Goal: Find specific page/section: Find specific page/section

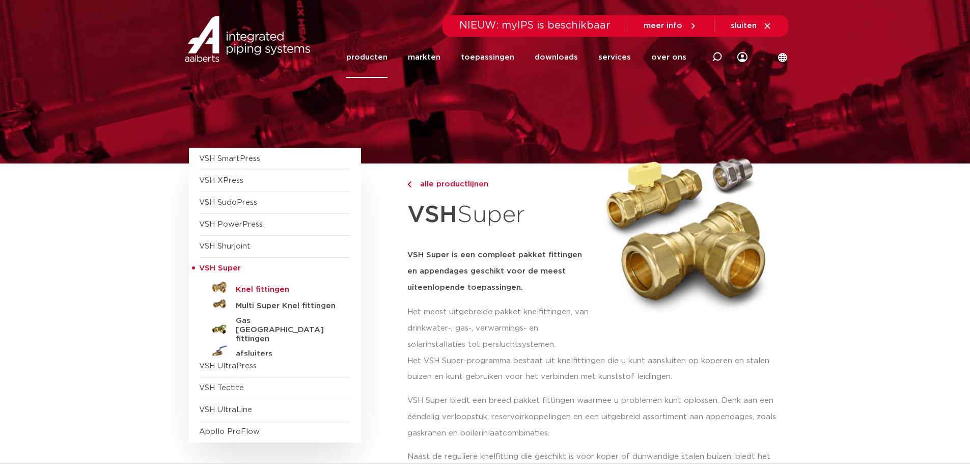
click at [262, 288] on h5 "Knel fittingen" at bounding box center [286, 289] width 101 height 9
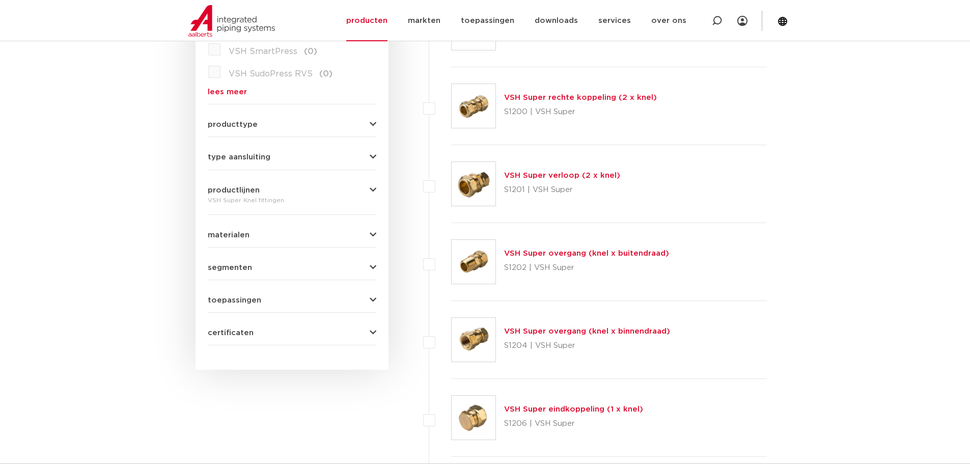
scroll to position [420, 0]
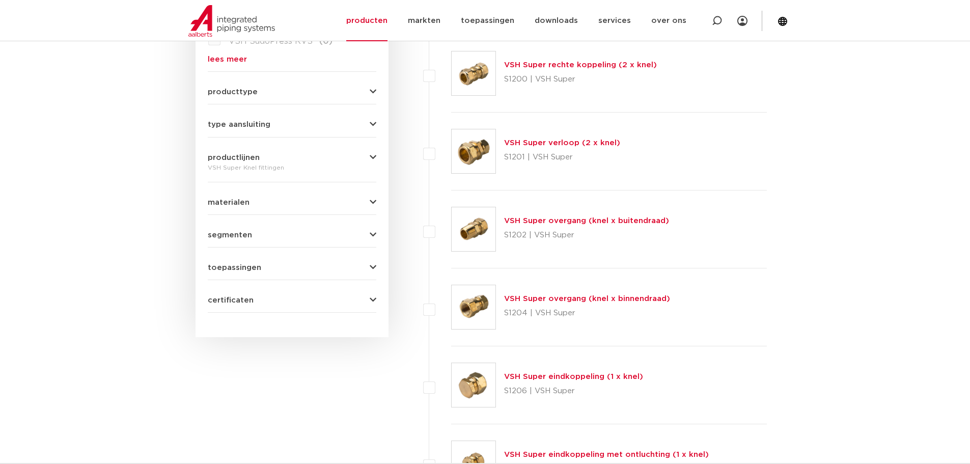
click at [574, 298] on link "VSH Super overgang (knel x binnendraad)" at bounding box center [587, 299] width 166 height 8
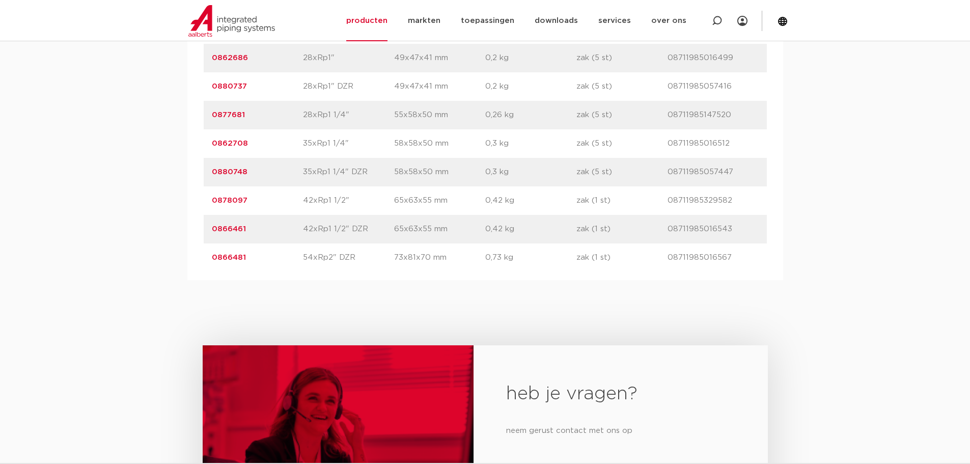
scroll to position [1834, 0]
